Goal: Information Seeking & Learning: Learn about a topic

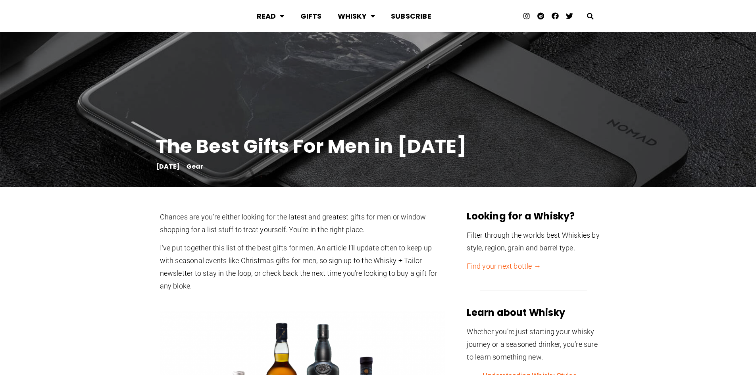
scroll to position [317, 0]
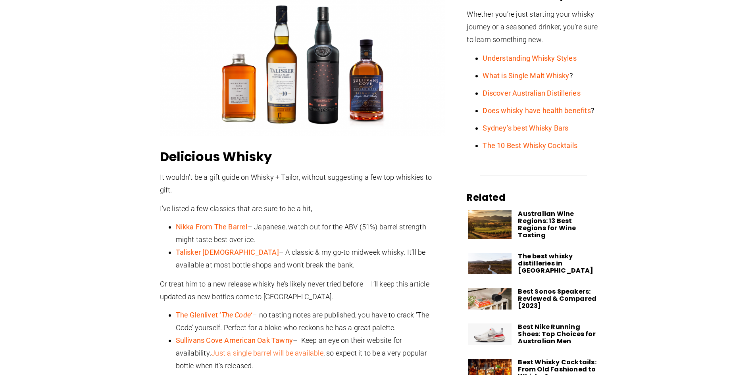
click at [475, 160] on div "Whether you’re just starting your whisky journey or a seasoned drinker, you’re …" at bounding box center [533, 85] width 133 height 155
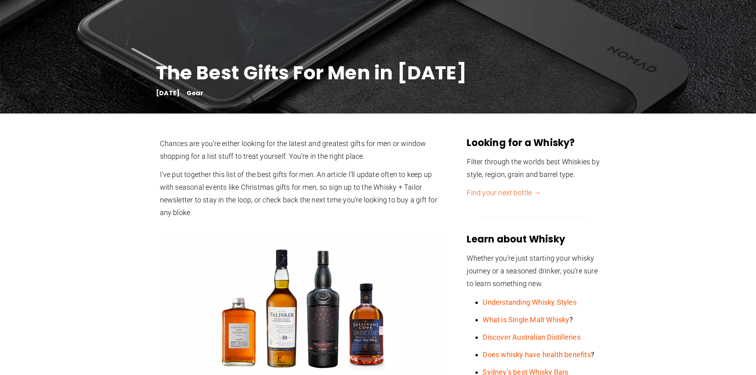
scroll to position [0, 0]
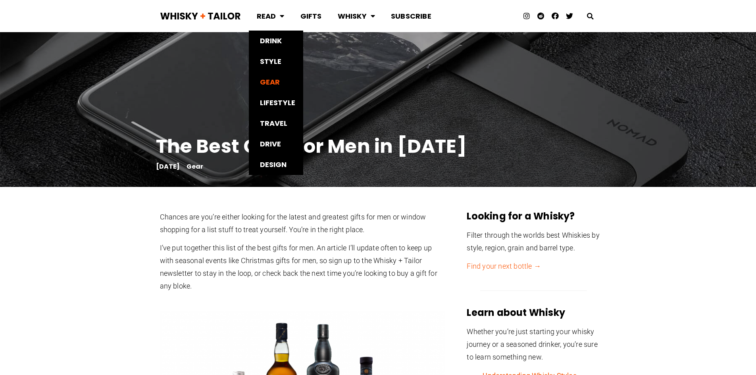
click at [269, 85] on link "Gear" at bounding box center [276, 82] width 55 height 21
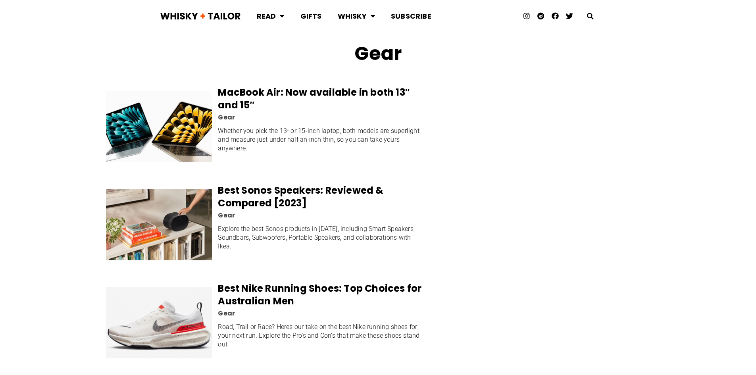
click at [275, 90] on link "MacBook Air: Now available in both 13″ and 15″" at bounding box center [314, 99] width 192 height 26
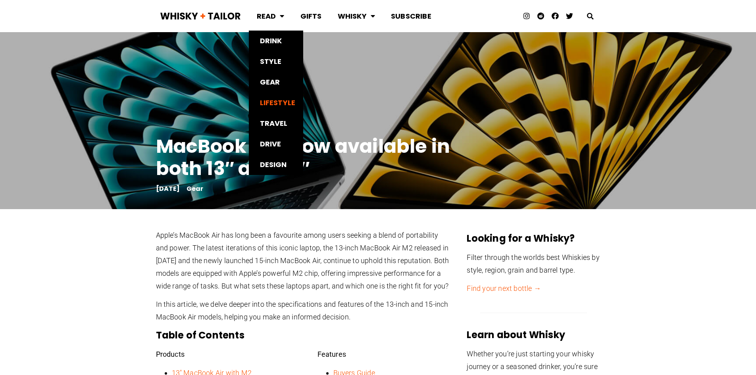
click at [271, 104] on link "Lifestyle" at bounding box center [276, 102] width 55 height 21
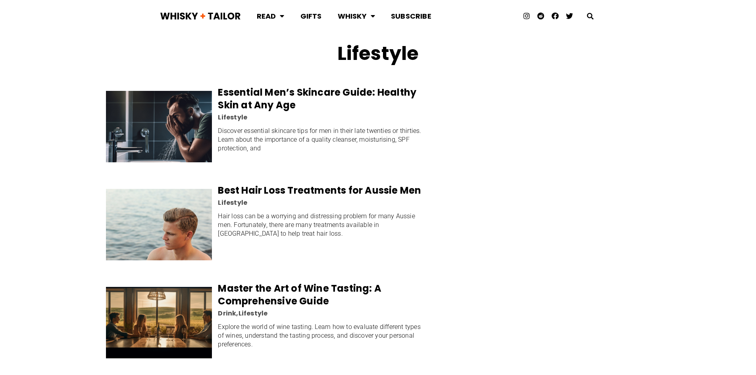
click at [266, 118] on ul "Lifestyle" at bounding box center [320, 118] width 211 height 6
click at [263, 107] on link "Essential Men’s Skincare Guide: Healthy Skin at Any Age" at bounding box center [317, 99] width 198 height 26
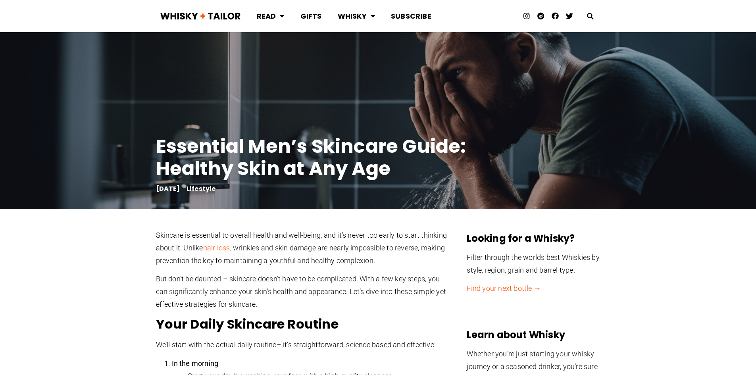
click at [317, 17] on link "Gifts" at bounding box center [310, 16] width 37 height 21
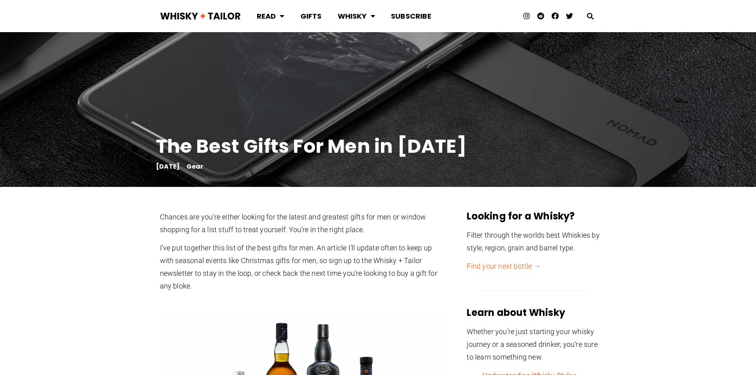
click at [305, 19] on link "Gifts" at bounding box center [310, 16] width 37 height 21
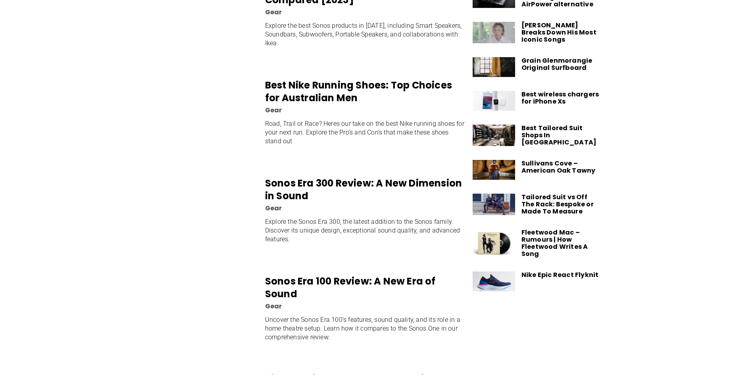
scroll to position [5771, 0]
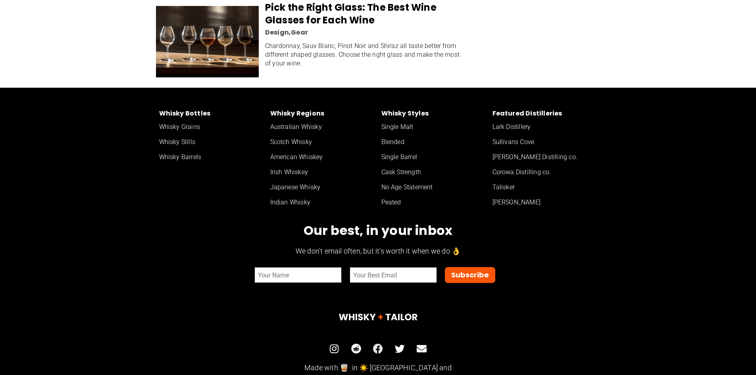
click at [382, 344] on icon at bounding box center [378, 349] width 10 height 10
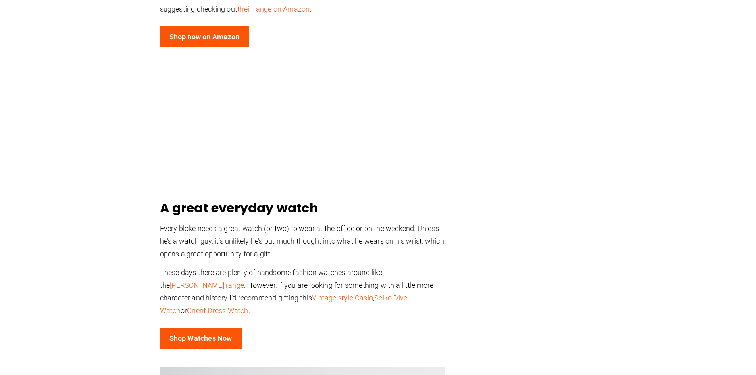
scroll to position [0, 0]
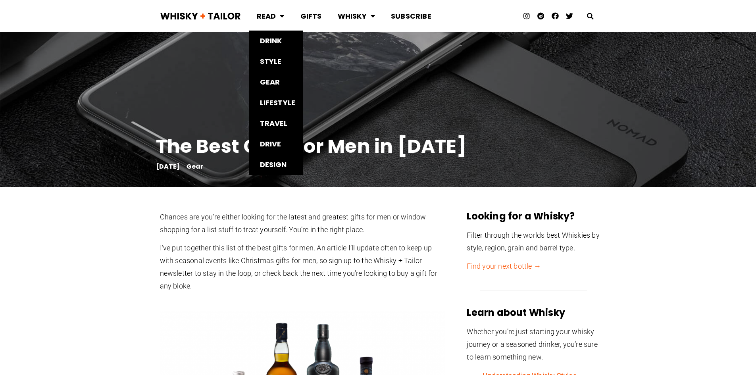
click at [275, 17] on link "Read" at bounding box center [271, 16] width 44 height 21
